Goal: Check status: Check status

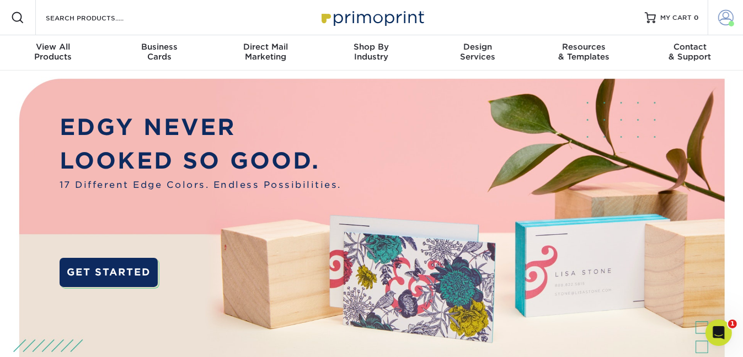
click at [726, 22] on span at bounding box center [725, 17] width 15 height 15
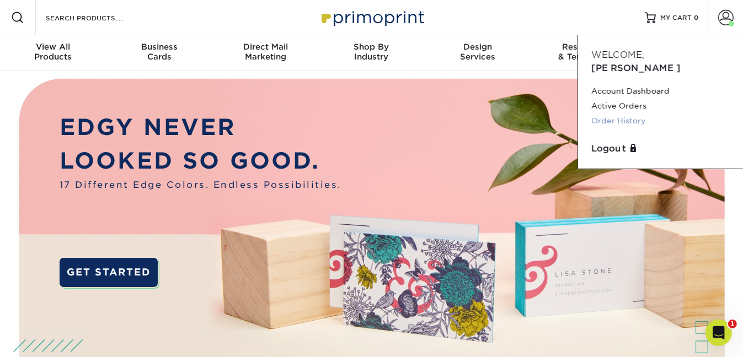
click at [637, 114] on link "Order History" at bounding box center [660, 121] width 138 height 15
click at [628, 114] on link "Order History" at bounding box center [660, 121] width 138 height 15
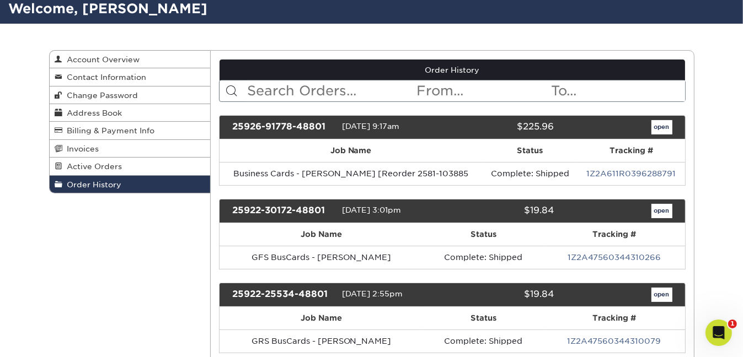
scroll to position [77, 0]
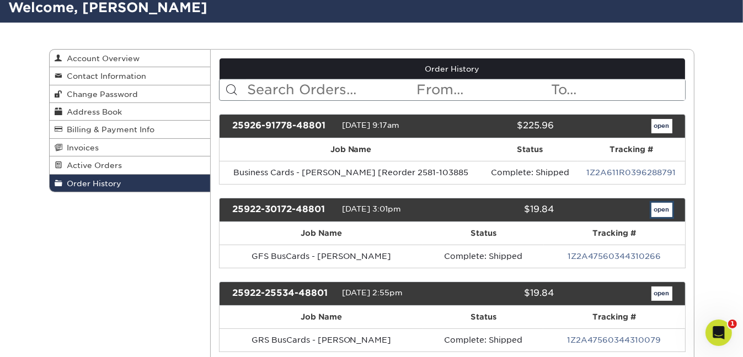
click at [665, 206] on link "open" at bounding box center [661, 210] width 21 height 14
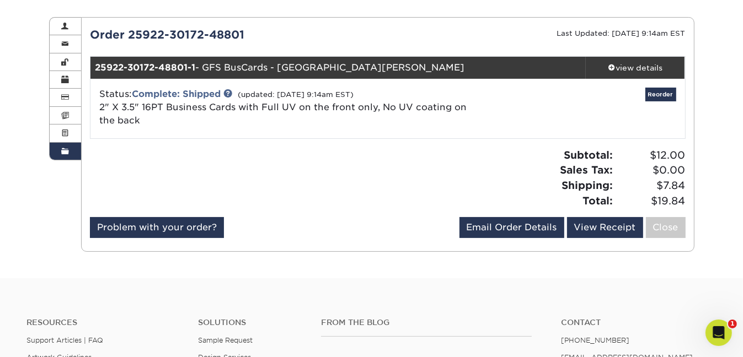
scroll to position [0, 0]
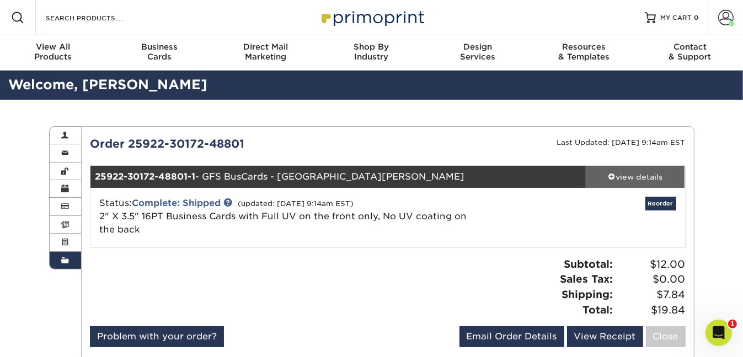
click at [649, 175] on div "view details" at bounding box center [635, 176] width 99 height 11
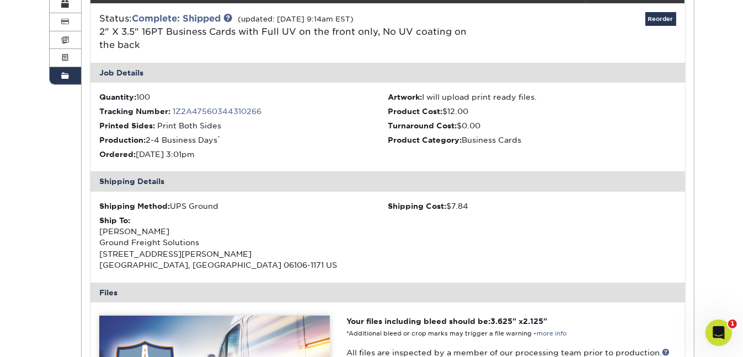
scroll to position [186, 0]
